Goal: Information Seeking & Learning: Learn about a topic

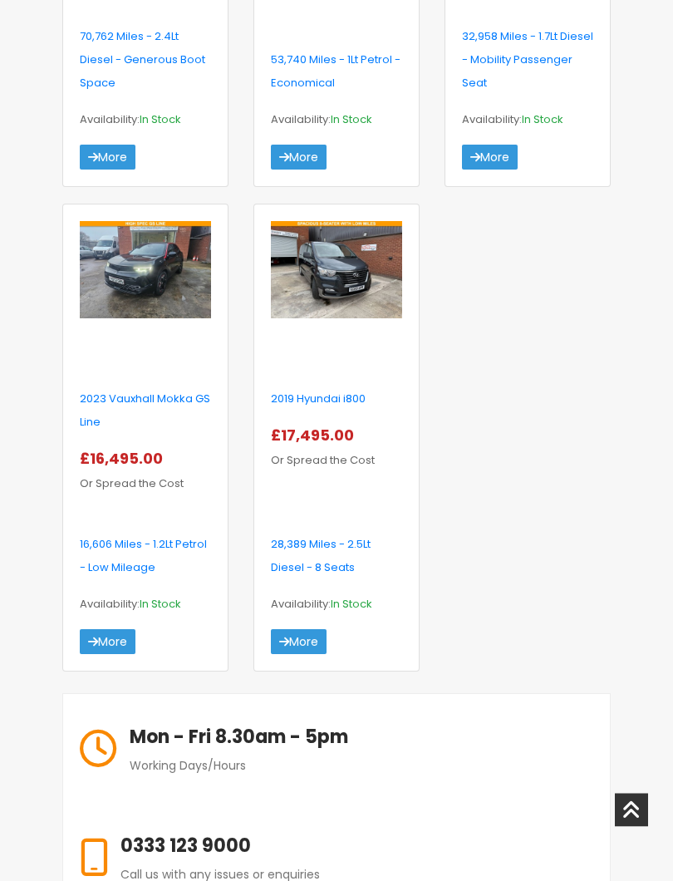
scroll to position [1004, 0]
click at [336, 318] on img at bounding box center [336, 269] width 131 height 97
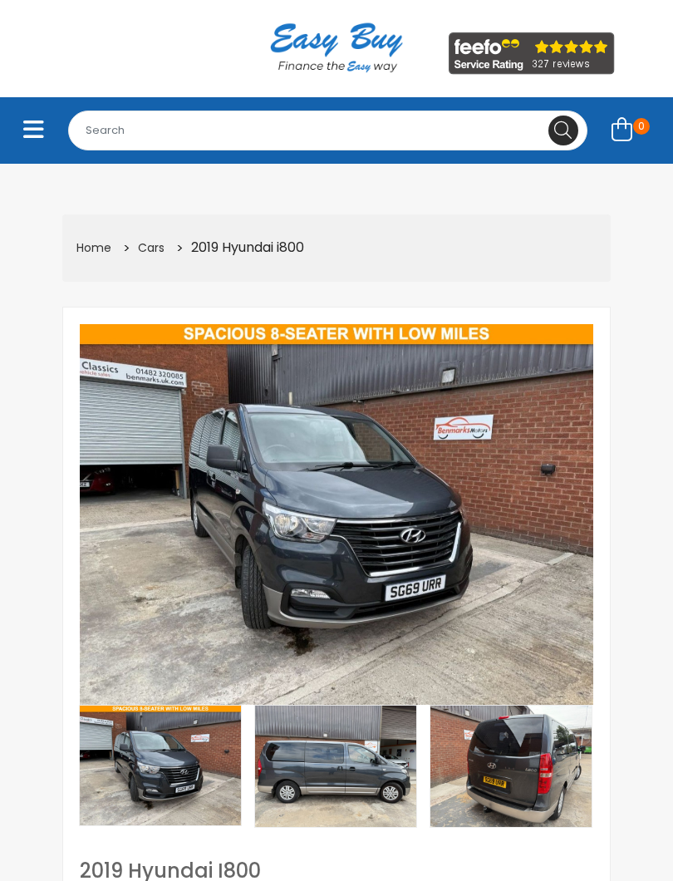
scroll to position [107, 0]
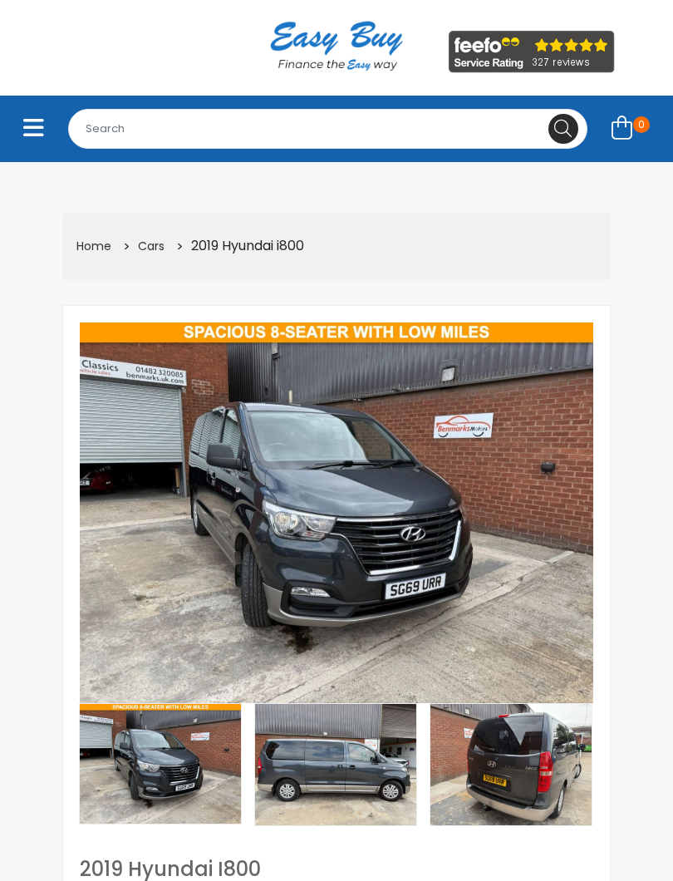
click at [166, 763] on img at bounding box center [160, 764] width 161 height 120
click at [339, 778] on img at bounding box center [335, 764] width 161 height 121
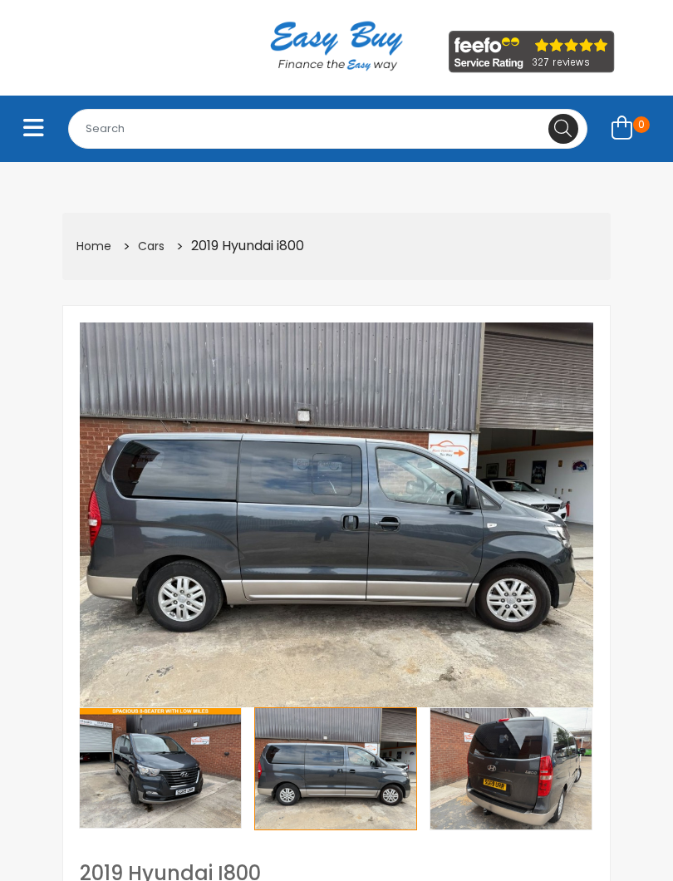
click at [523, 769] on img at bounding box center [510, 768] width 161 height 121
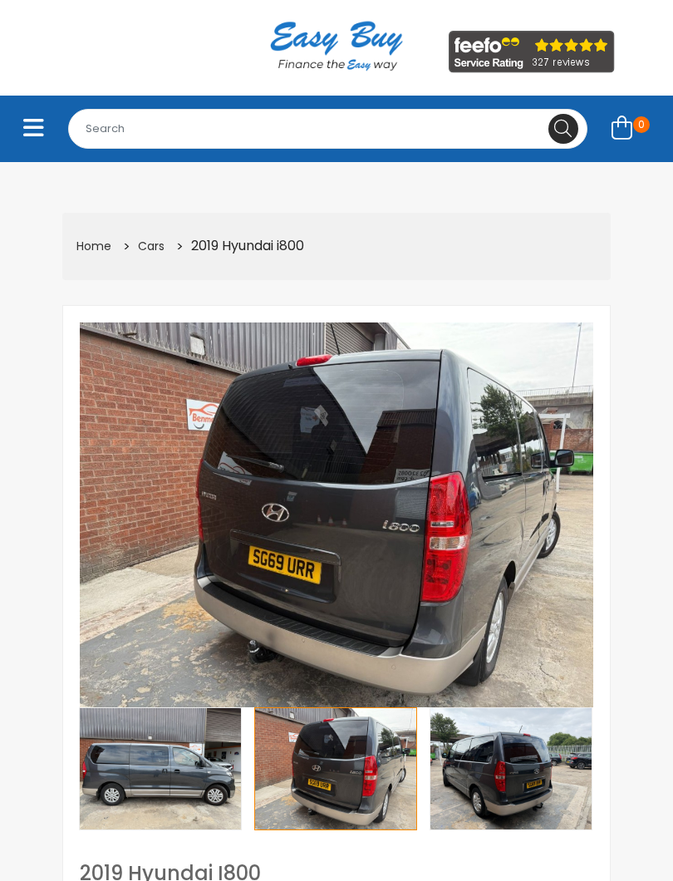
click at [523, 772] on img at bounding box center [510, 768] width 161 height 121
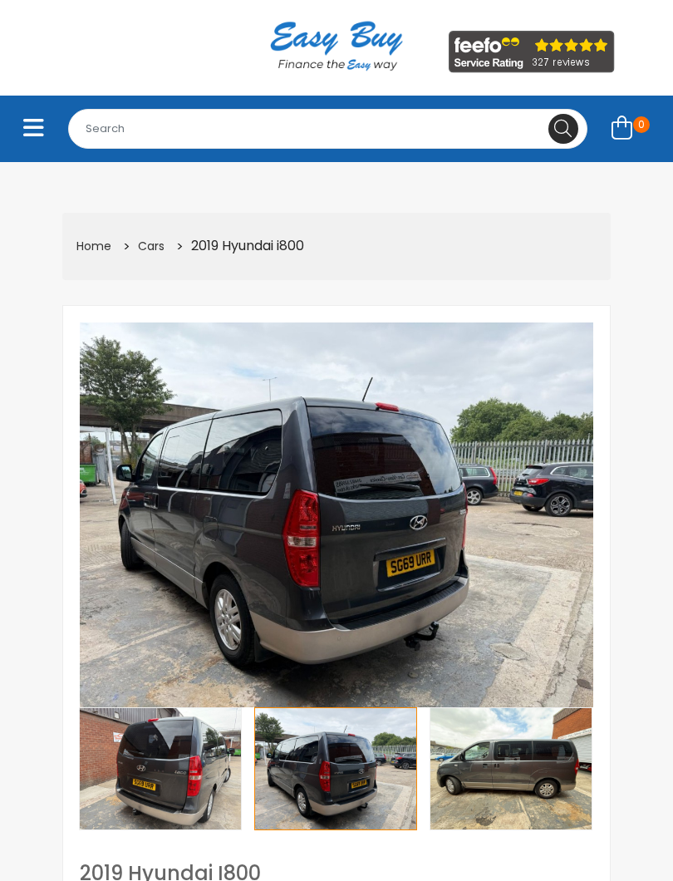
click at [514, 774] on img at bounding box center [510, 768] width 161 height 121
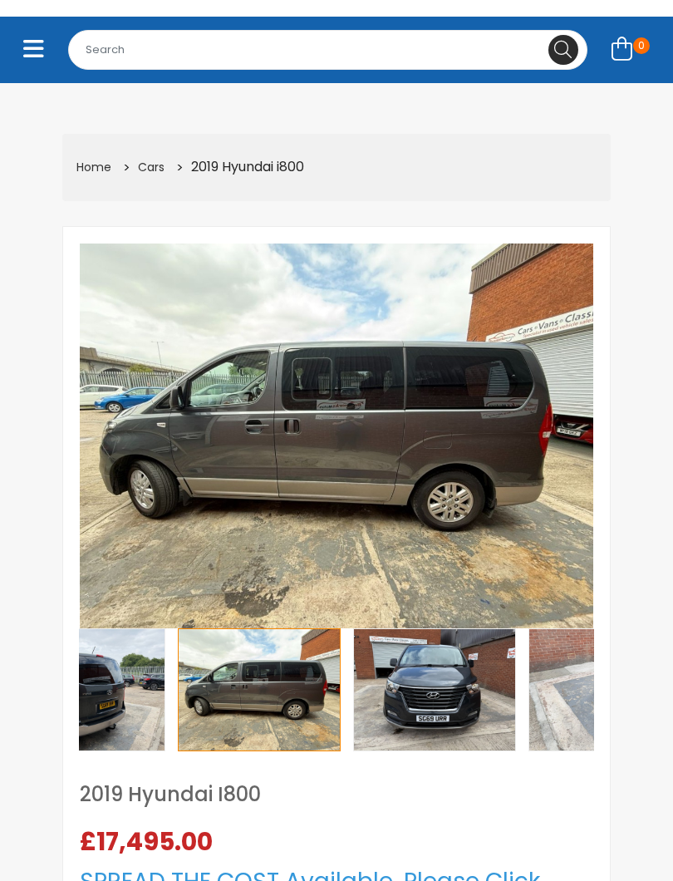
scroll to position [197, 0]
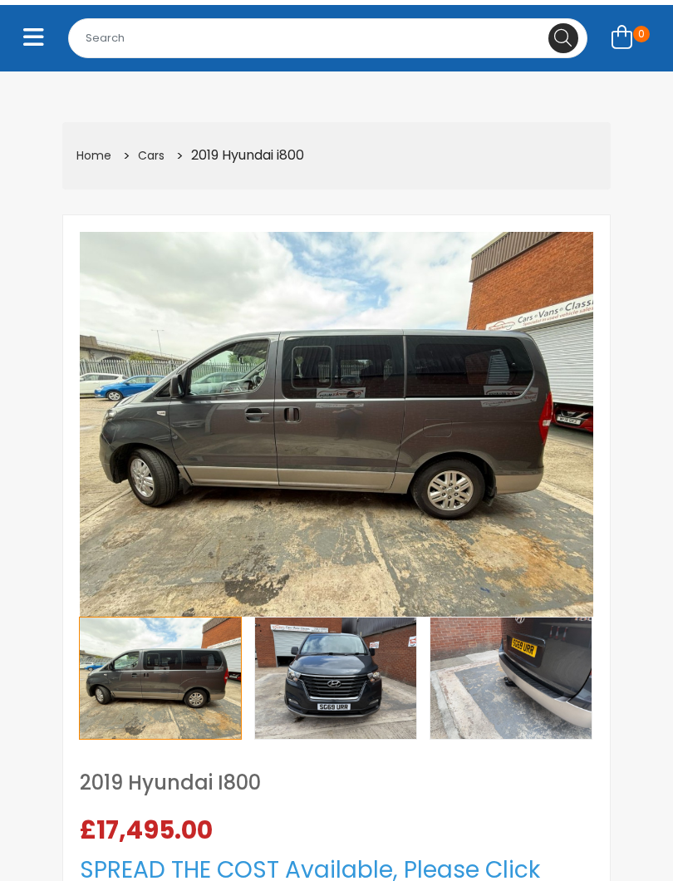
click at [548, 679] on img at bounding box center [510, 678] width 161 height 121
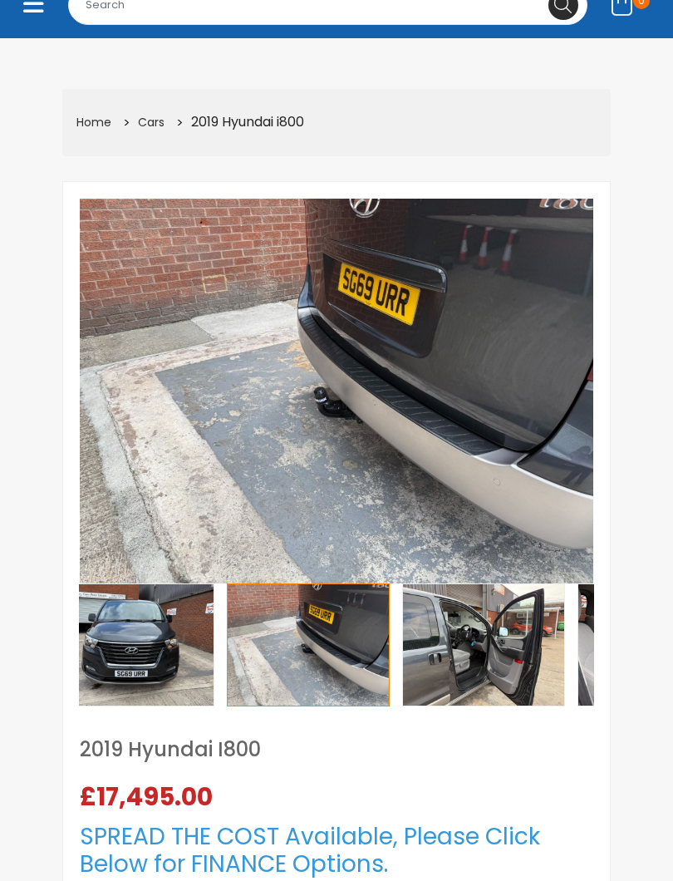
scroll to position [228, 0]
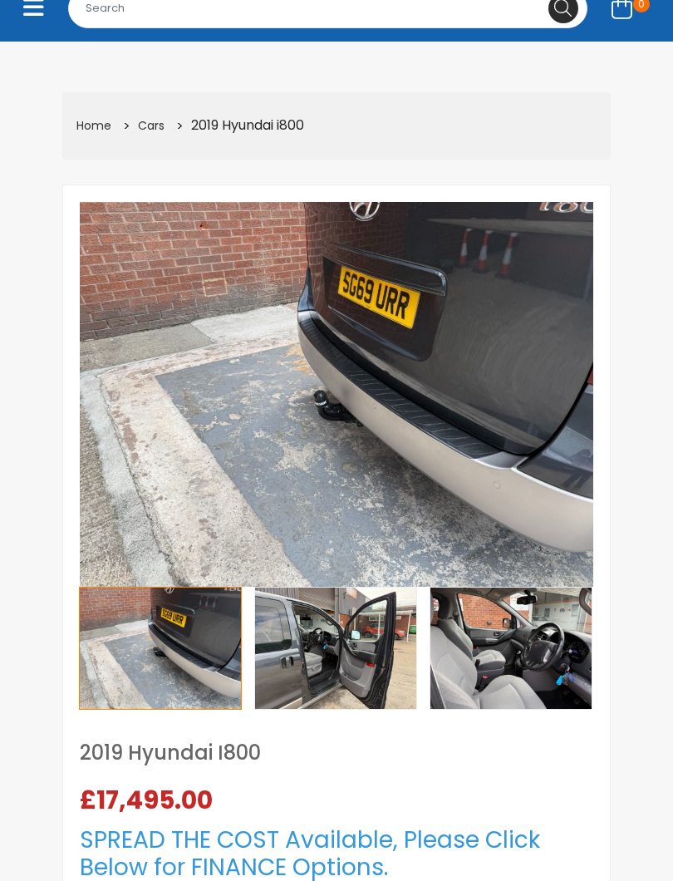
click at [328, 646] on img at bounding box center [335, 647] width 161 height 121
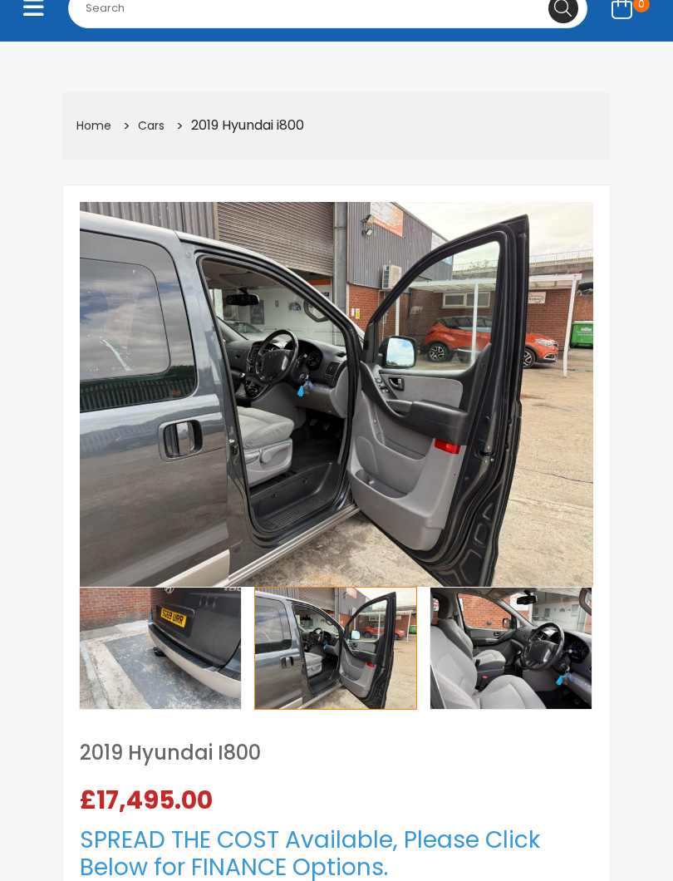
click at [515, 653] on img at bounding box center [510, 647] width 161 height 121
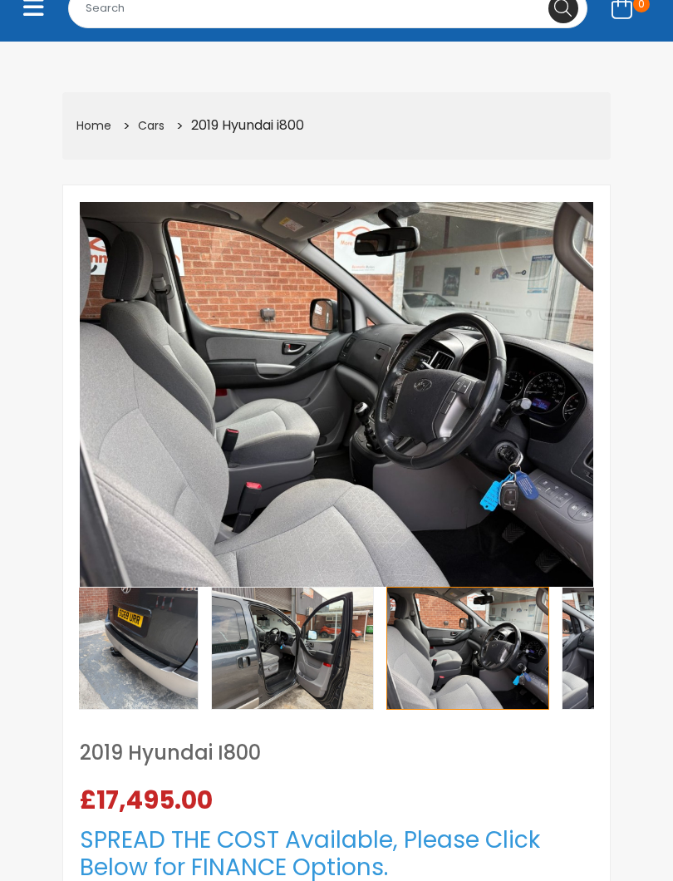
scroll to position [218, 0]
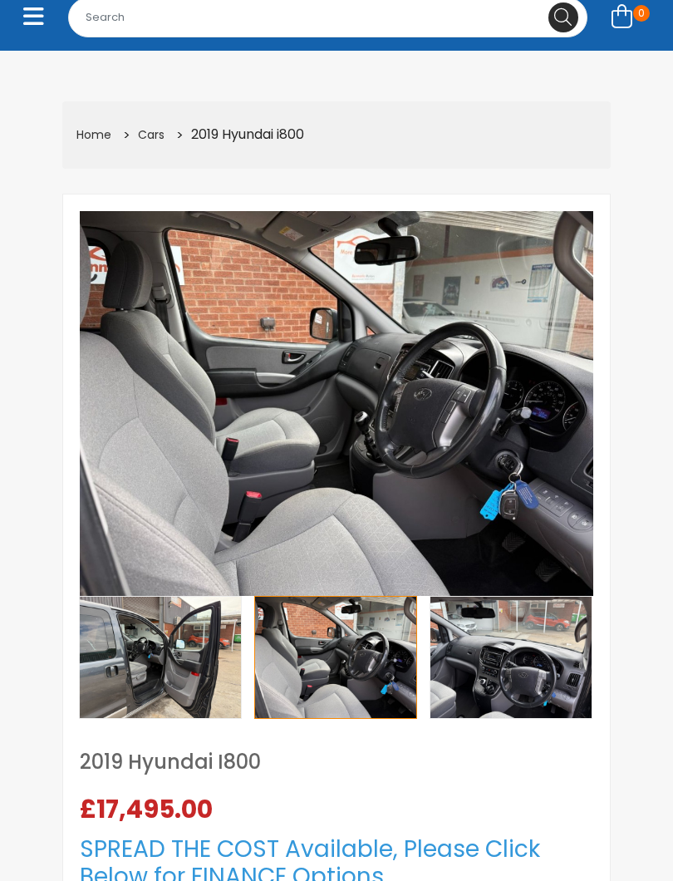
click at [501, 661] on img at bounding box center [510, 657] width 161 height 121
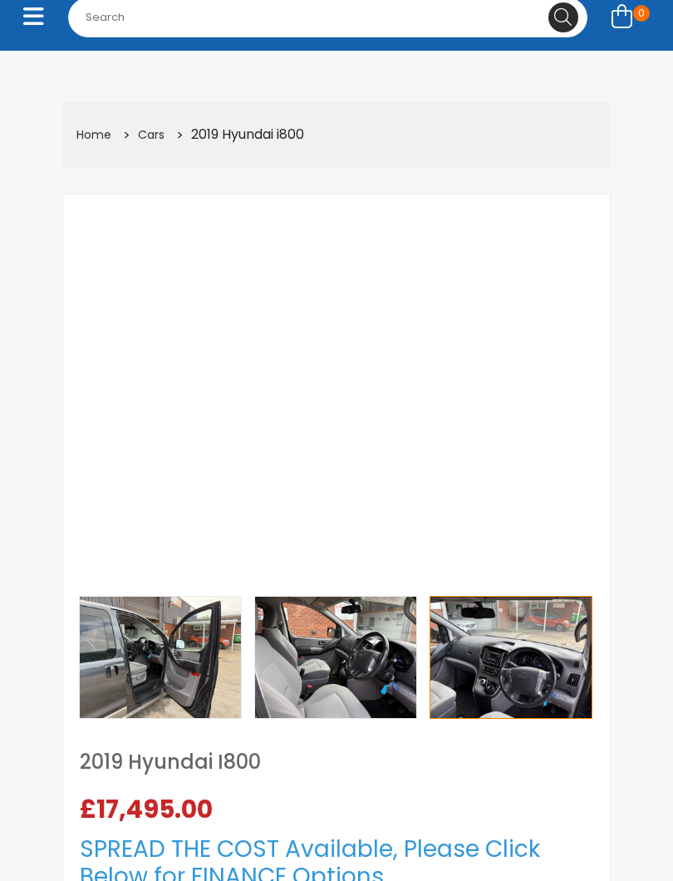
scroll to position [219, 0]
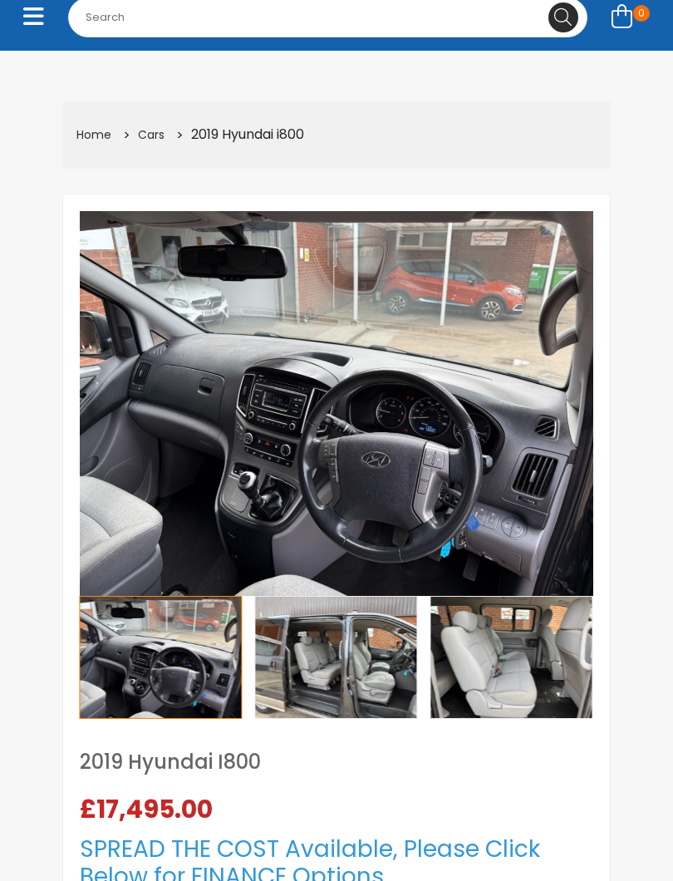
click at [346, 675] on img at bounding box center [335, 657] width 161 height 121
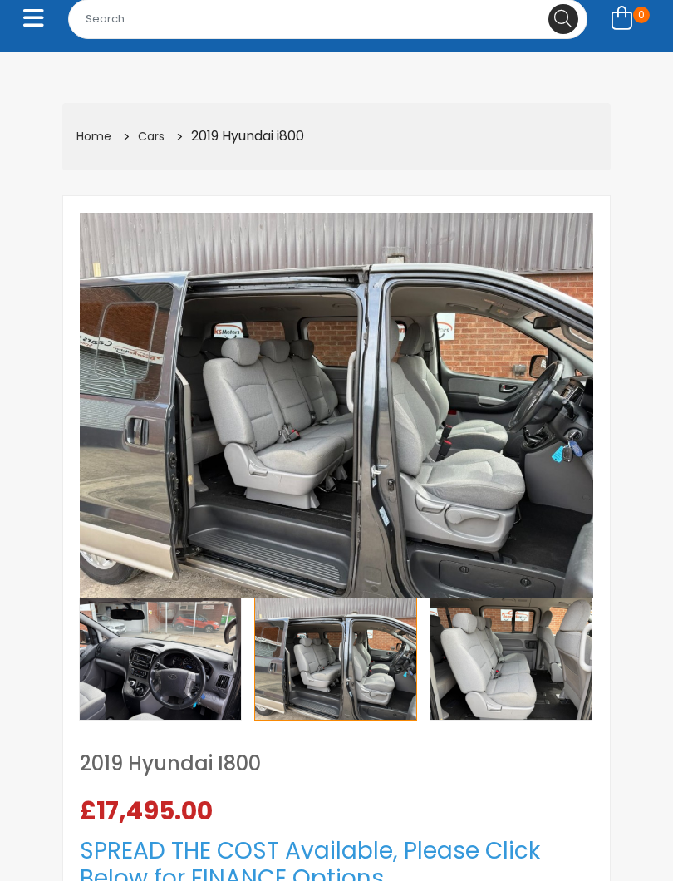
scroll to position [215, 0]
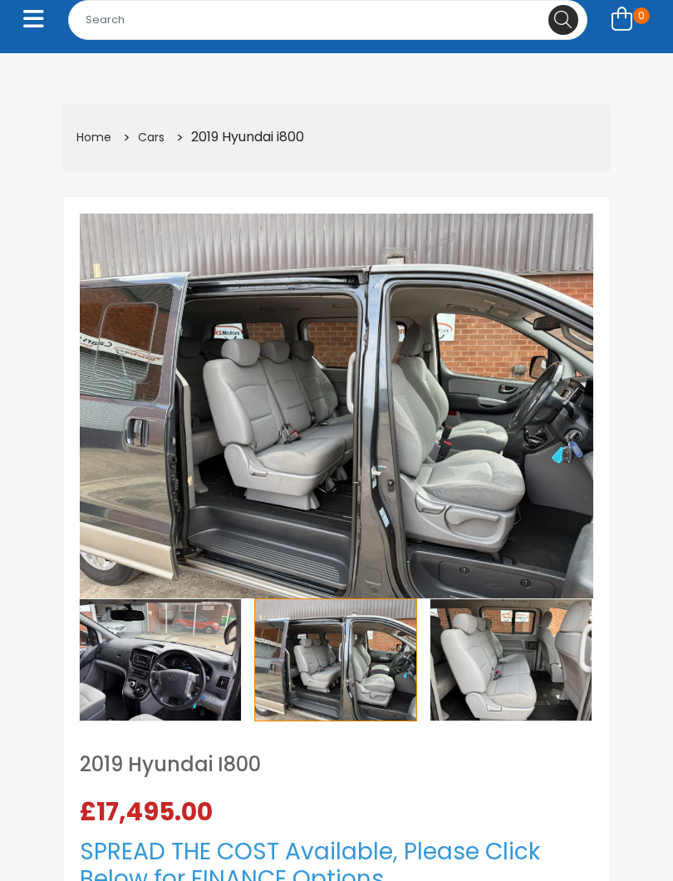
click at [351, 670] on img at bounding box center [335, 660] width 161 height 121
click at [532, 660] on img at bounding box center [510, 659] width 161 height 121
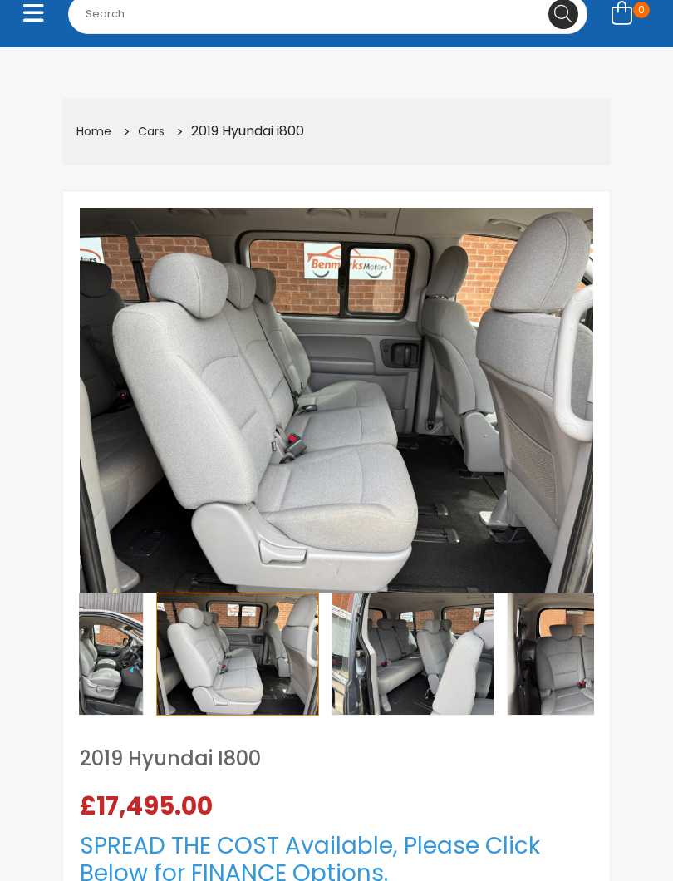
scroll to position [222, 0]
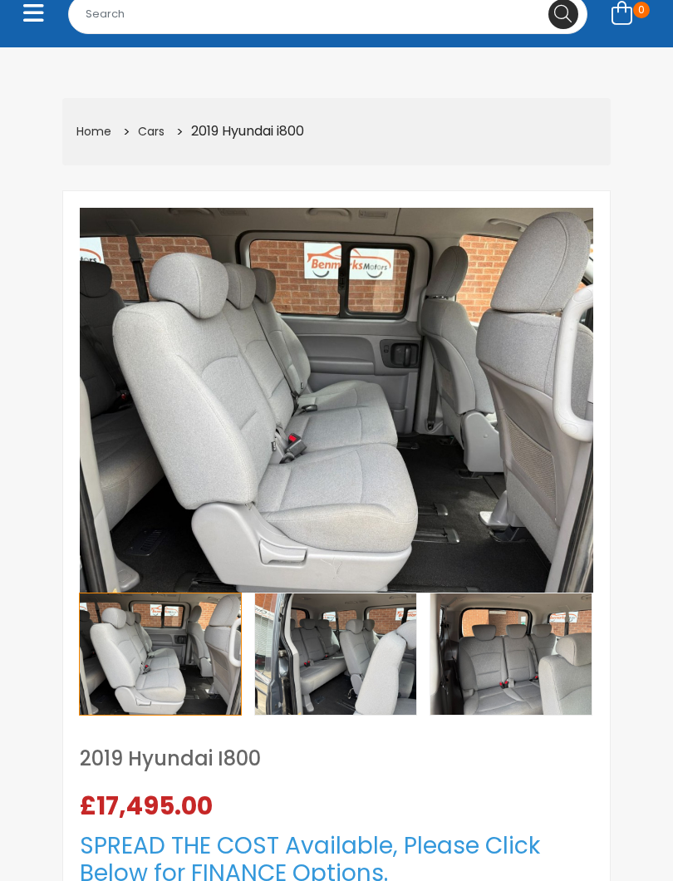
click at [172, 641] on img at bounding box center [160, 653] width 161 height 121
click at [377, 654] on img at bounding box center [335, 653] width 161 height 121
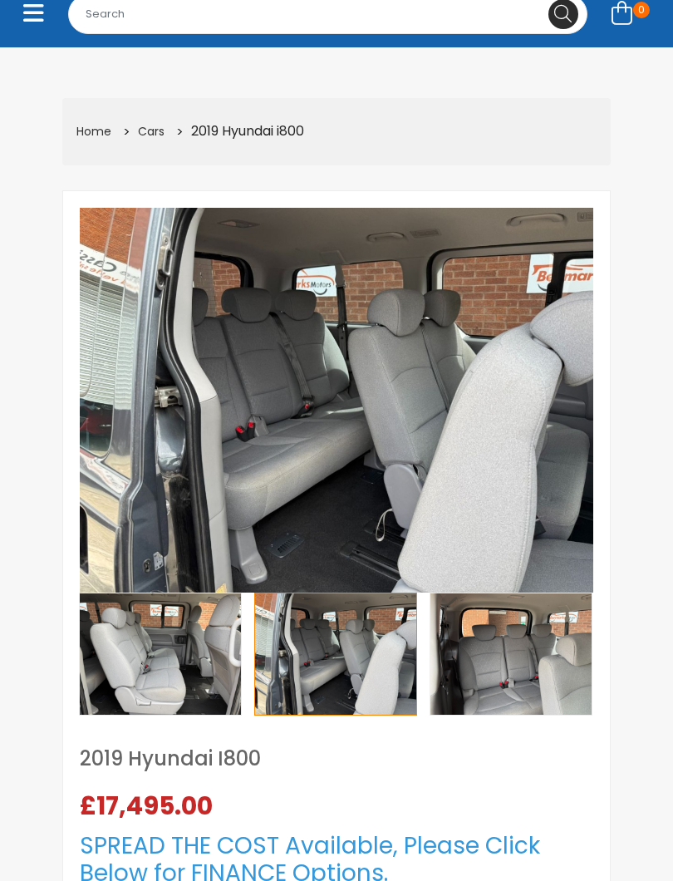
click at [510, 661] on img at bounding box center [510, 653] width 161 height 121
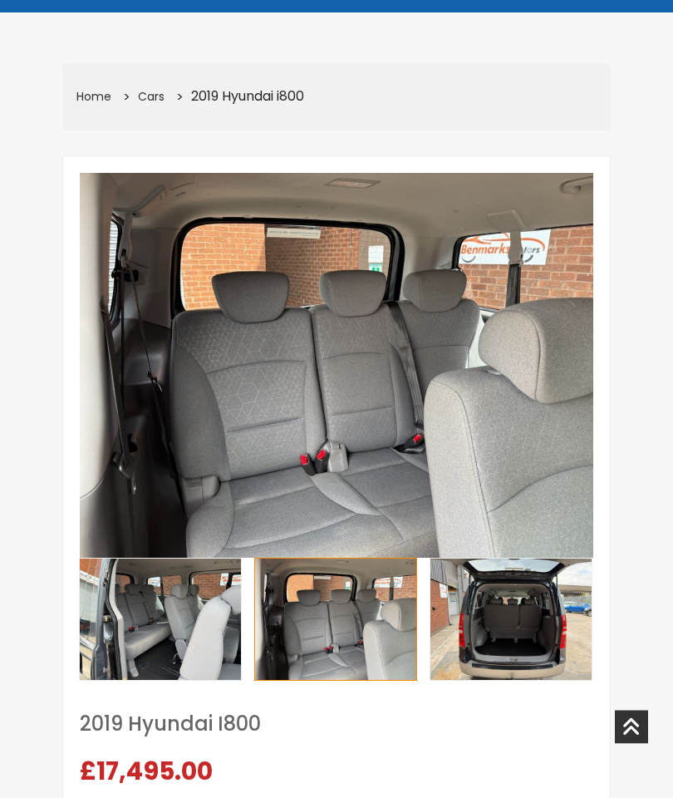
scroll to position [0, 0]
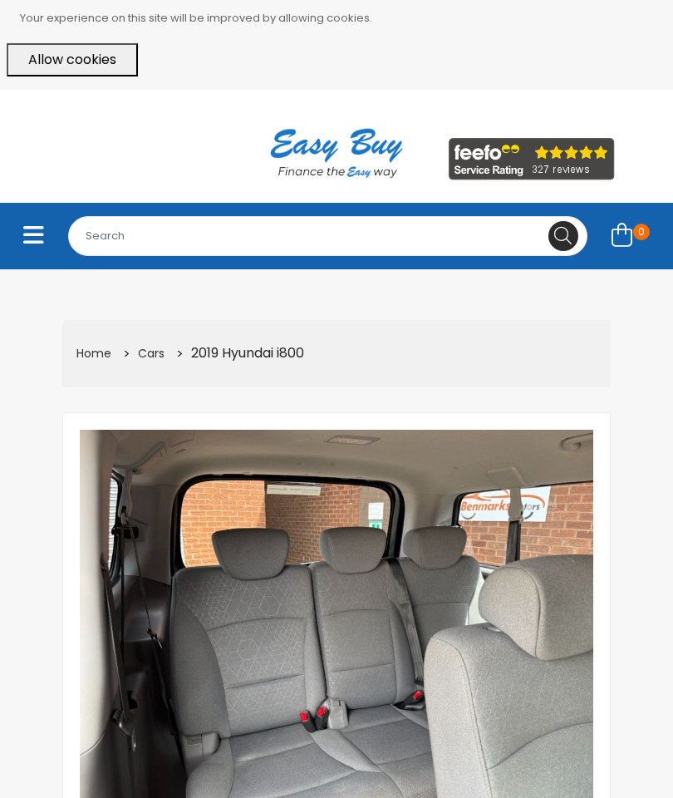
click at [149, 345] on link "Cars" at bounding box center [151, 353] width 27 height 17
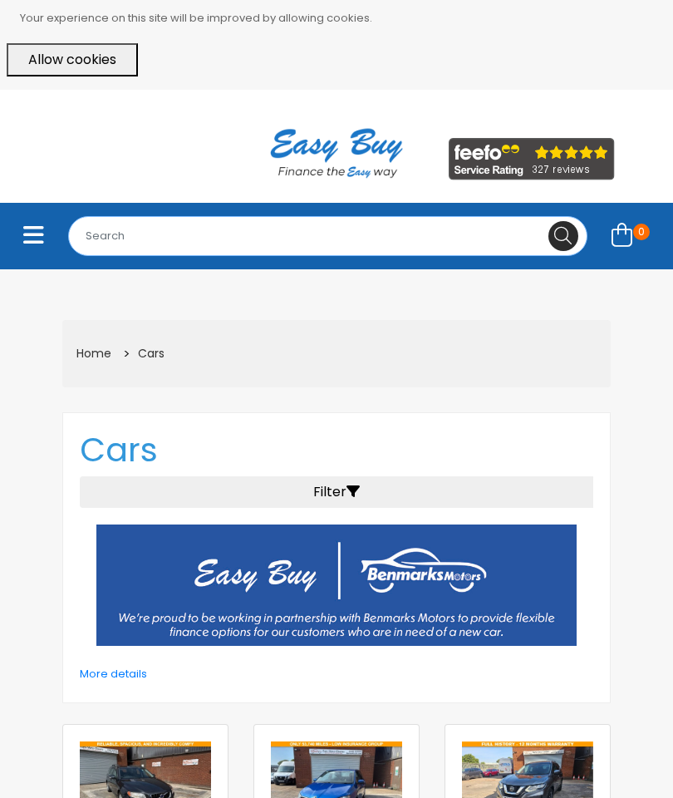
click at [189, 216] on input "Search for..." at bounding box center [327, 236] width 519 height 40
